Goal: Find specific page/section: Find specific page/section

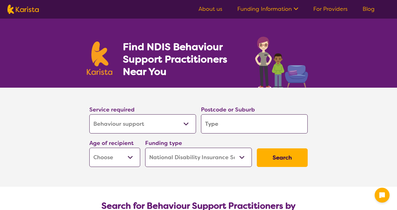
select select "Behaviour support"
select select "NDIS"
select select "Behaviour support"
select select "NDIS"
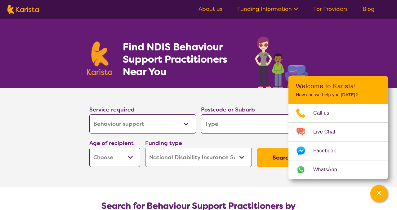
click at [368, 9] on link "Blog" at bounding box center [368, 8] width 12 height 7
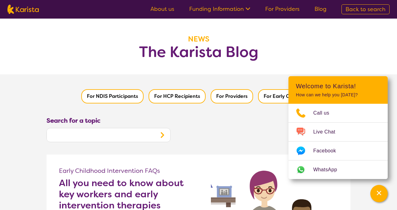
click at [380, 198] on div "Channel Menu" at bounding box center [379, 194] width 12 height 14
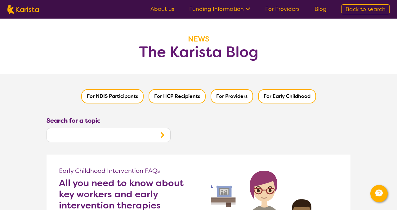
click at [28, 11] on img at bounding box center [22, 9] width 31 height 9
select select "Behaviour support"
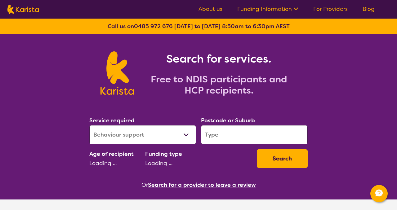
select select "NDIS"
